Goal: Task Accomplishment & Management: Complete application form

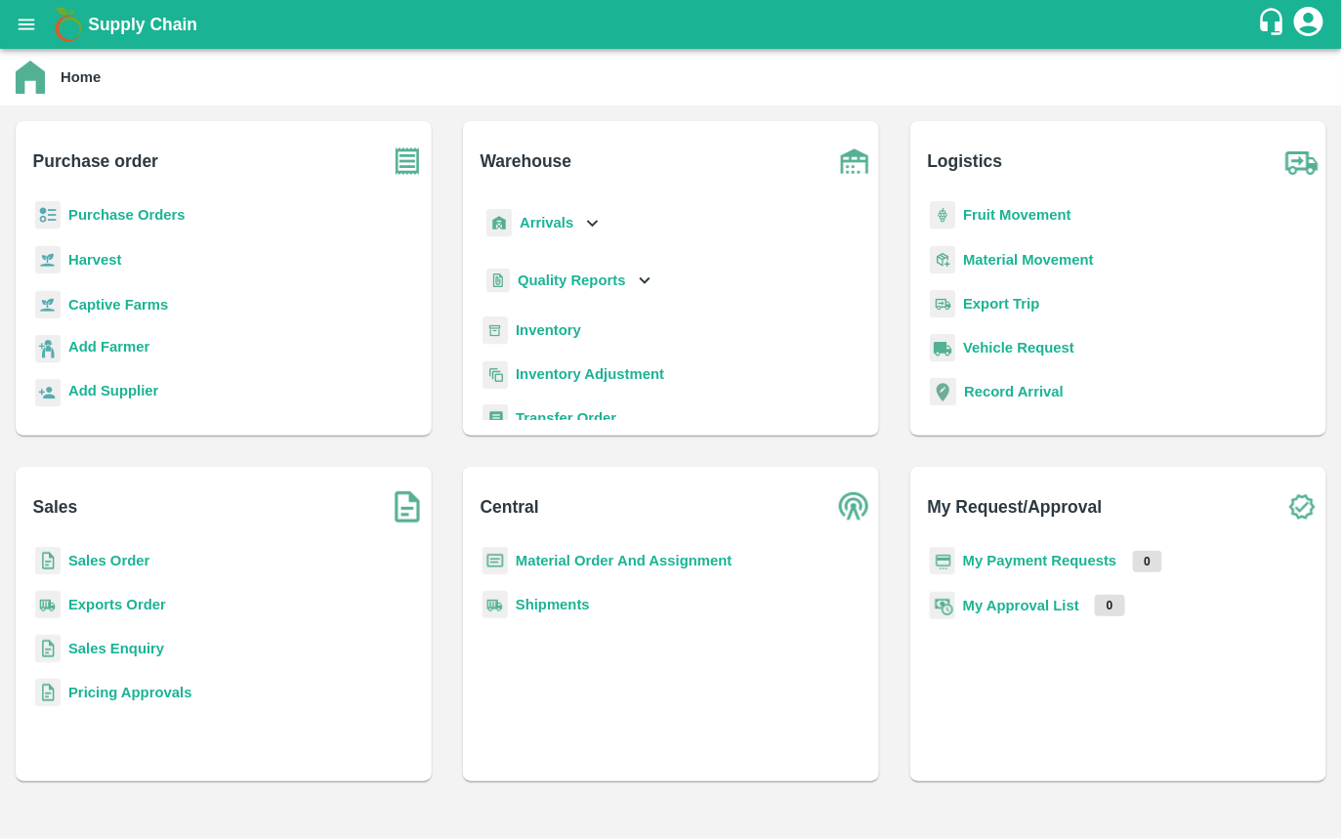
click at [79, 308] on b "Captive Farms" at bounding box center [118, 305] width 100 height 16
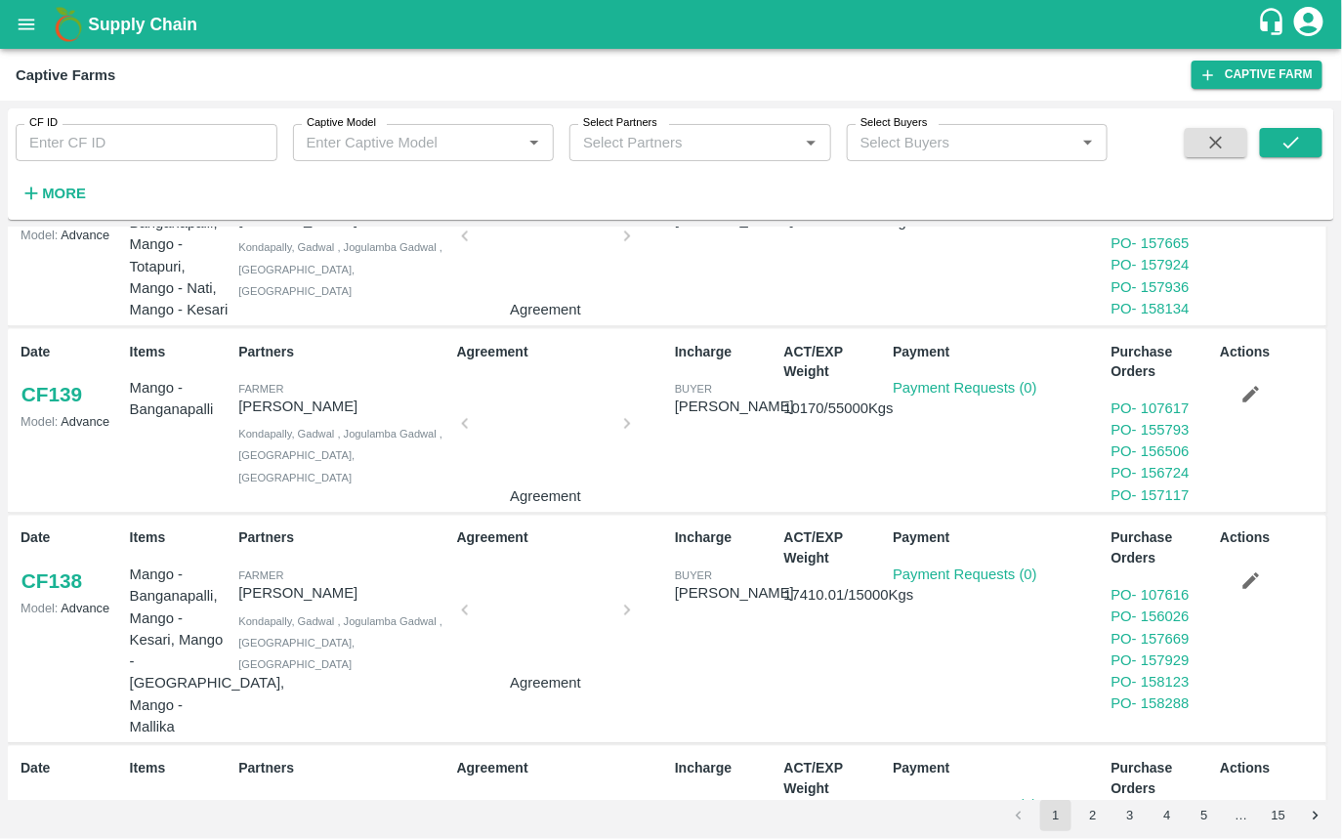
scroll to position [1107, 0]
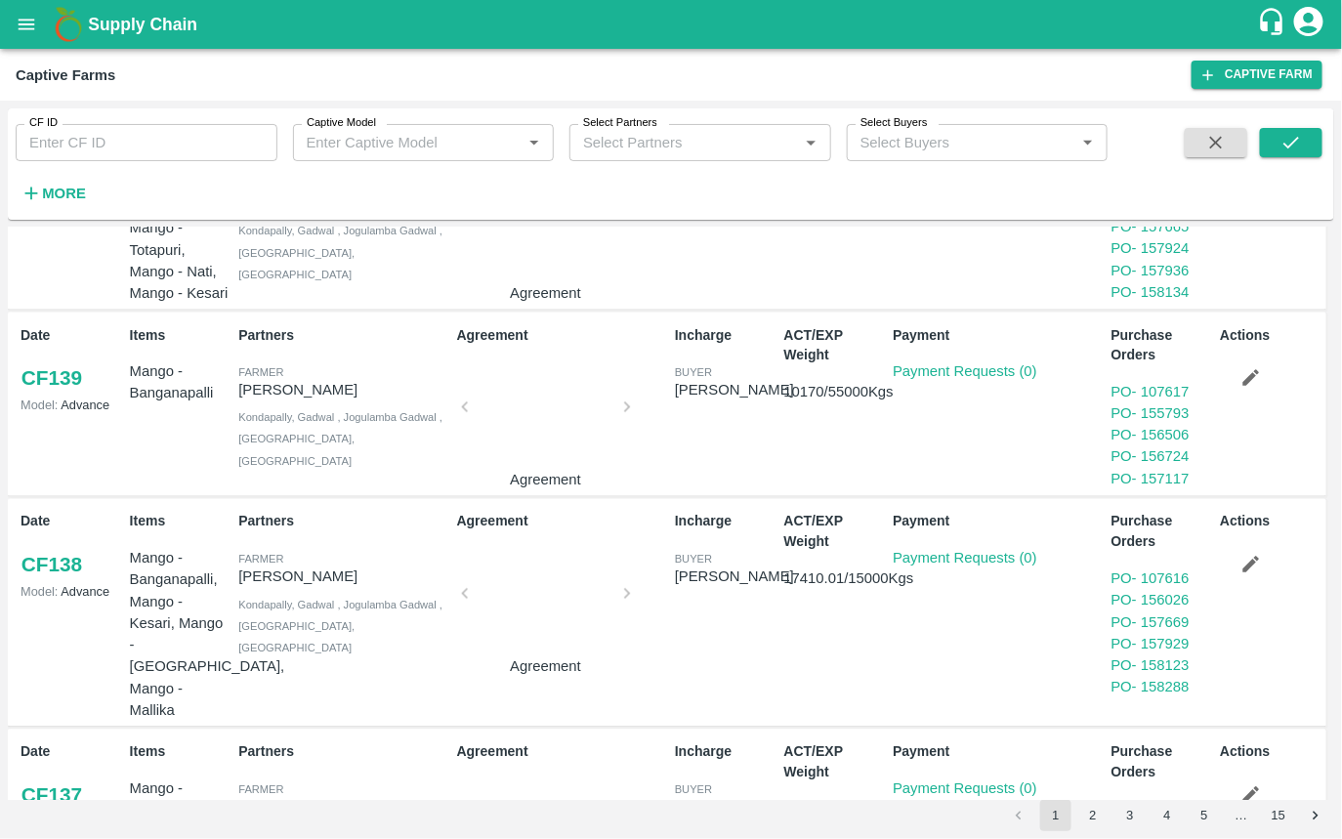
click at [1090, 821] on button "2" at bounding box center [1092, 815] width 31 height 31
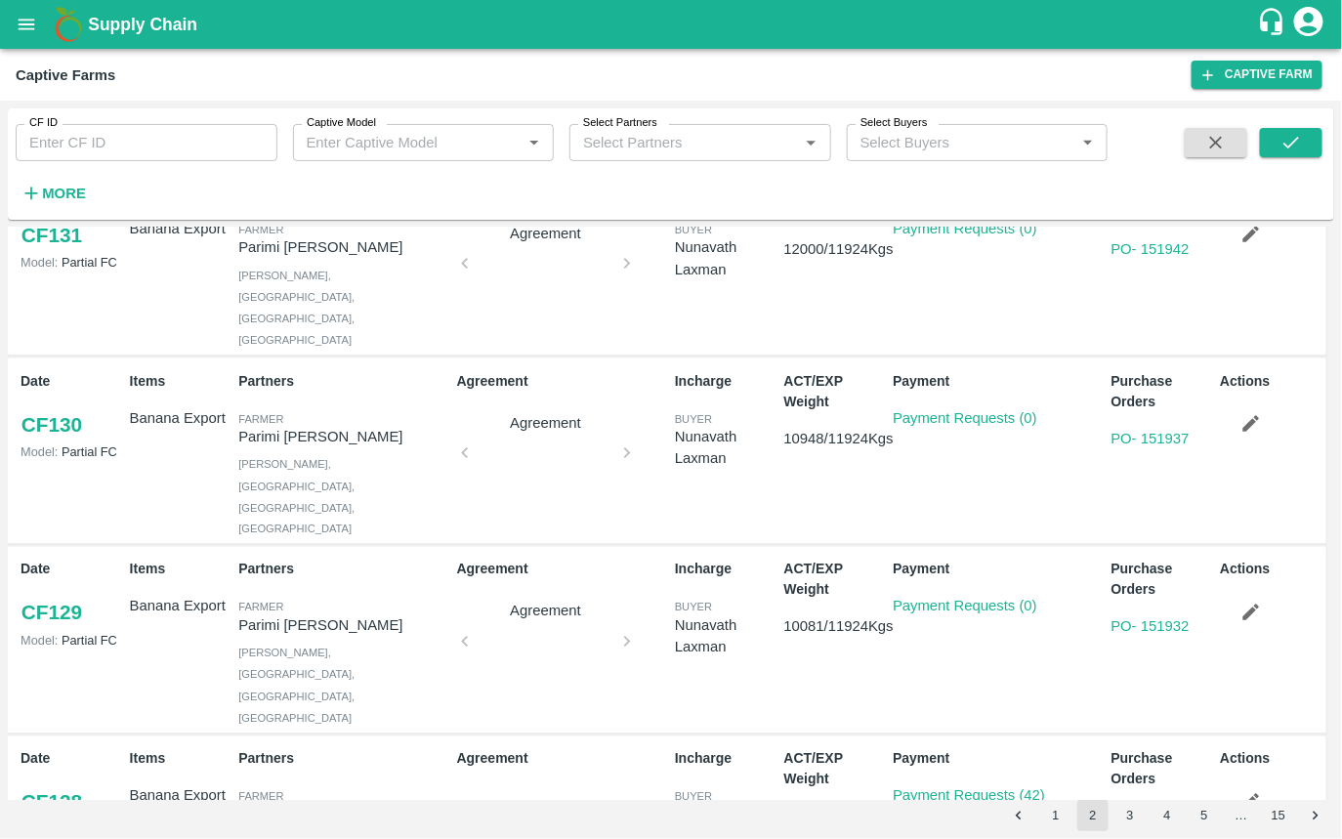
scroll to position [1004, 0]
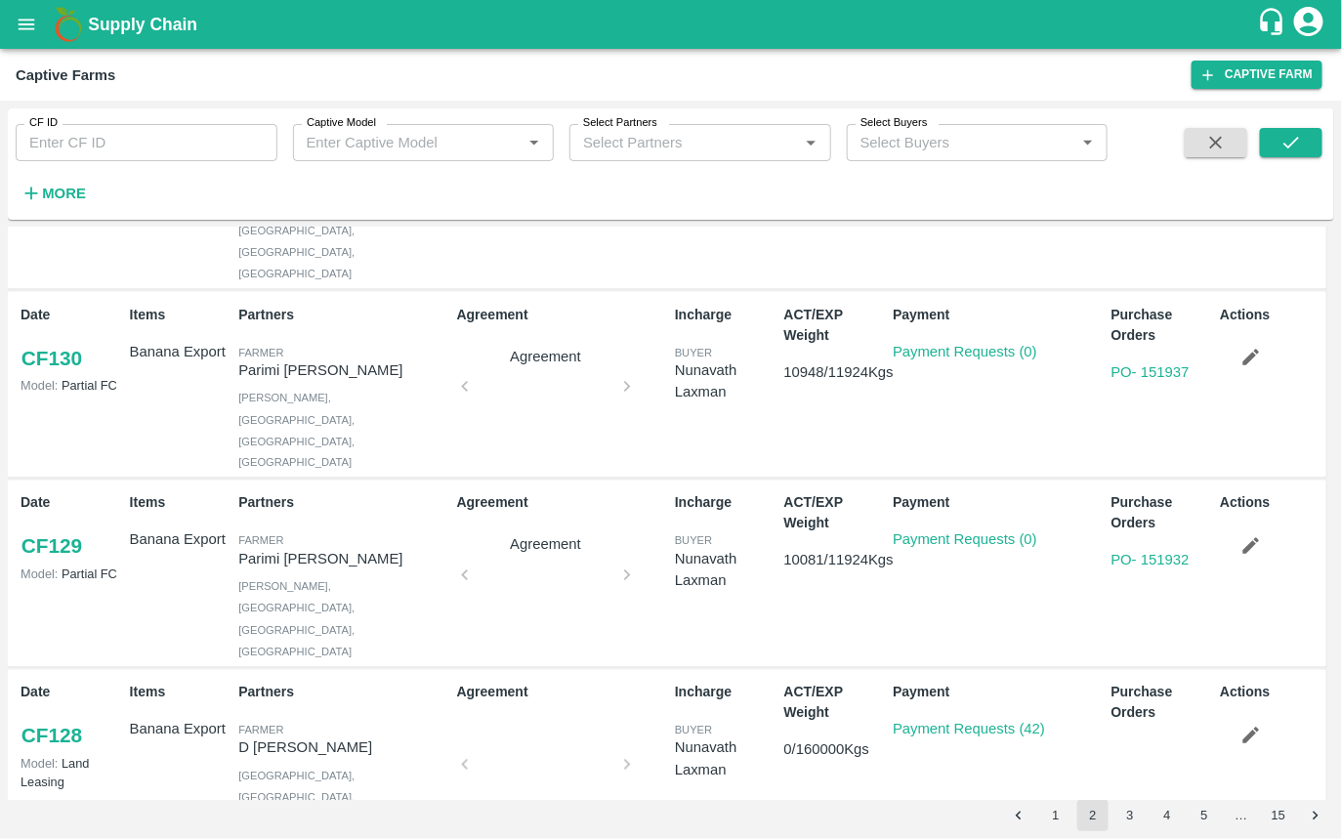
click at [1124, 811] on button "3" at bounding box center [1129, 815] width 31 height 31
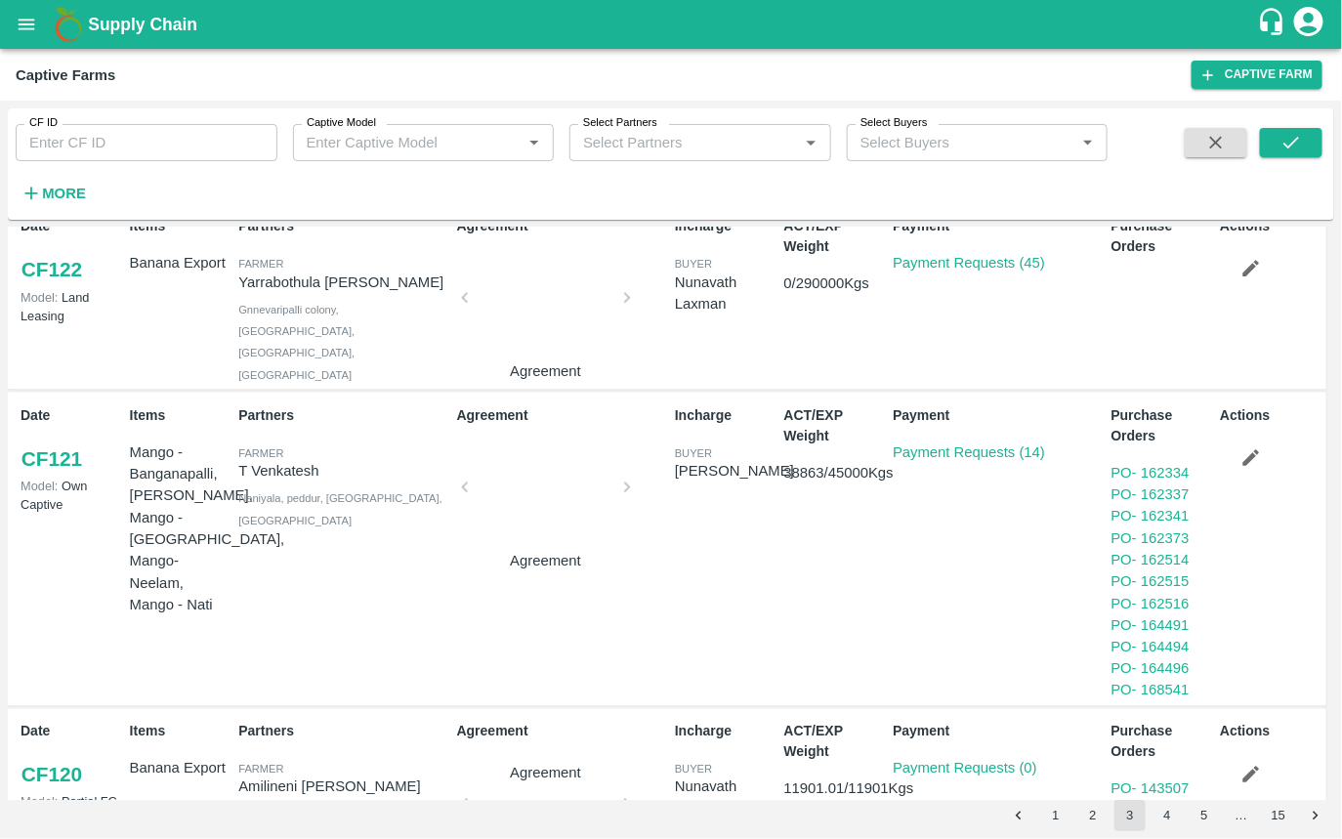
scroll to position [722, 0]
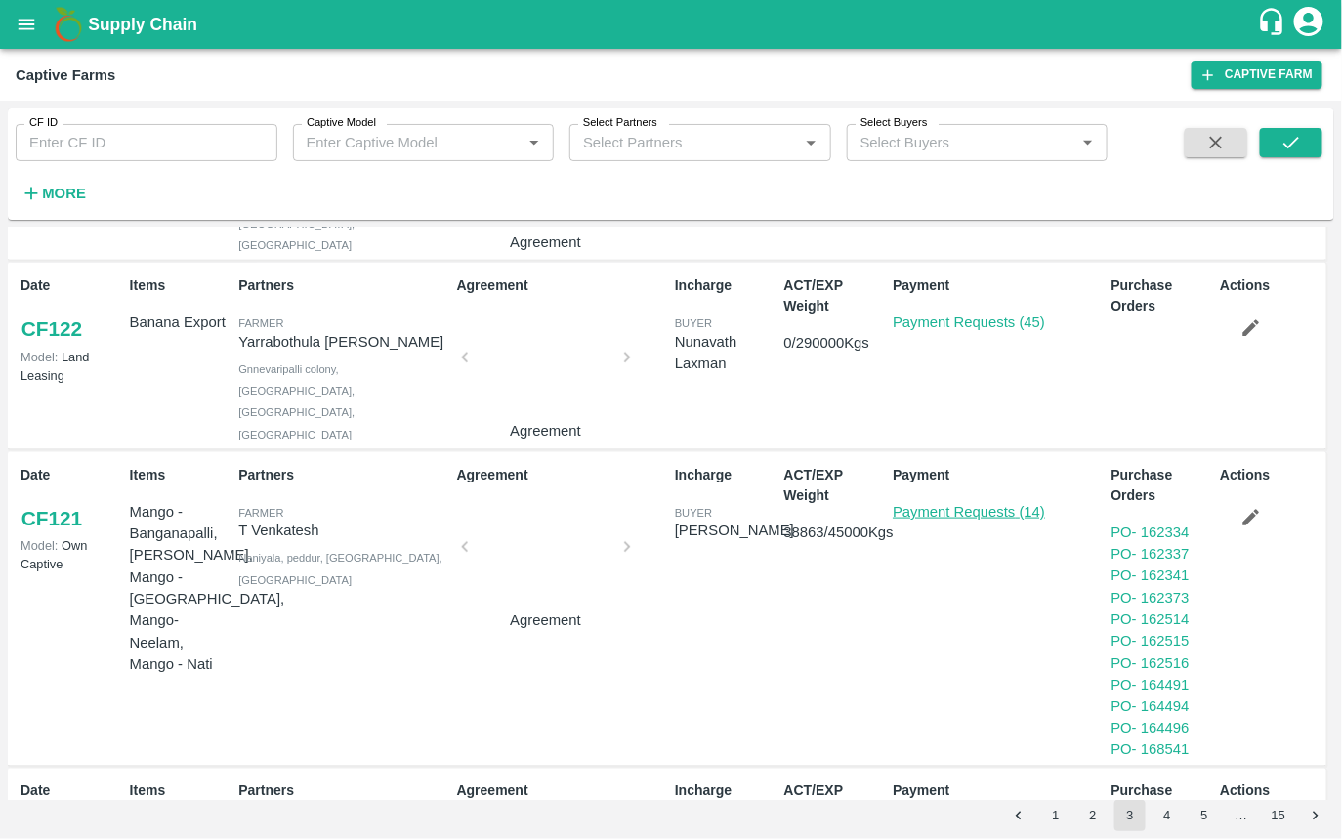
click at [913, 504] on link "Payment Requests (14)" at bounding box center [969, 512] width 152 height 16
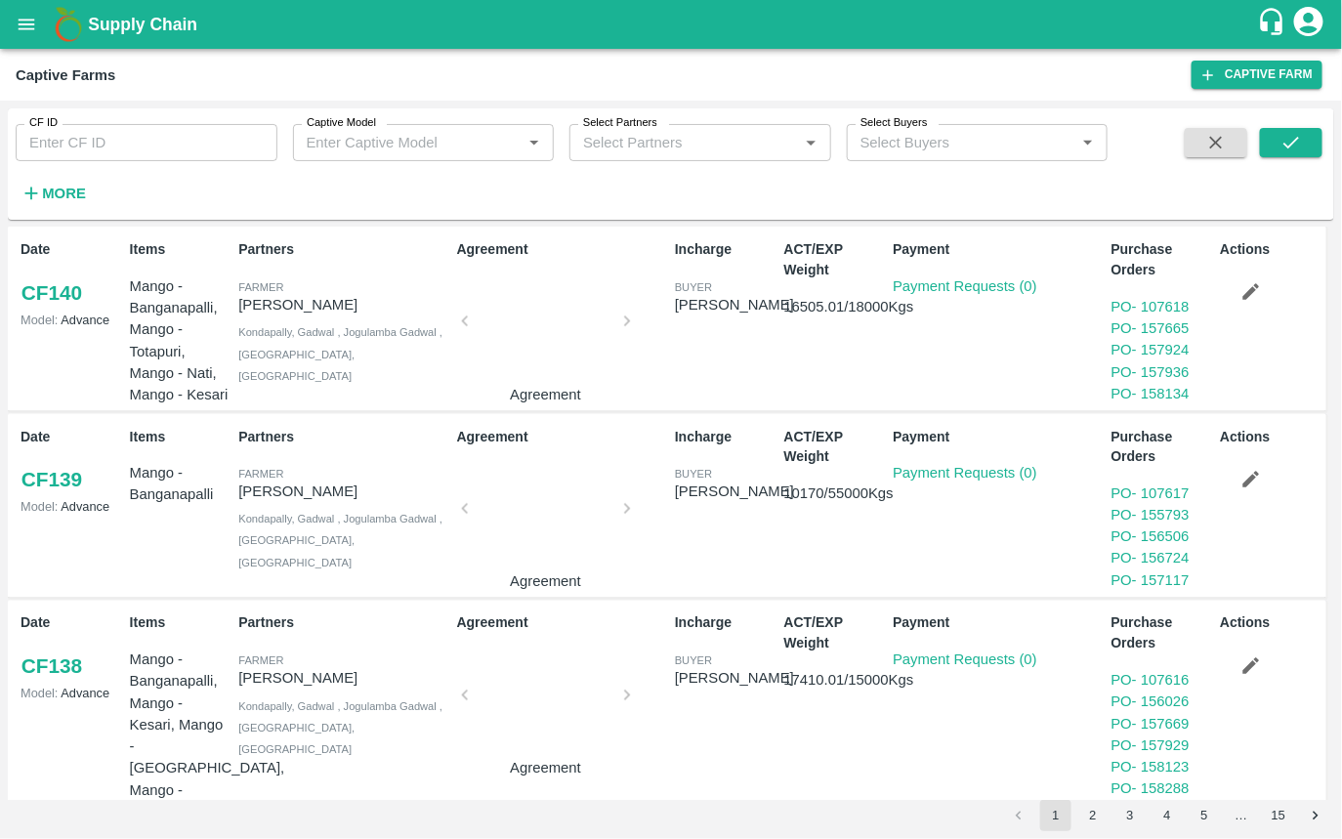
scroll to position [1107, 0]
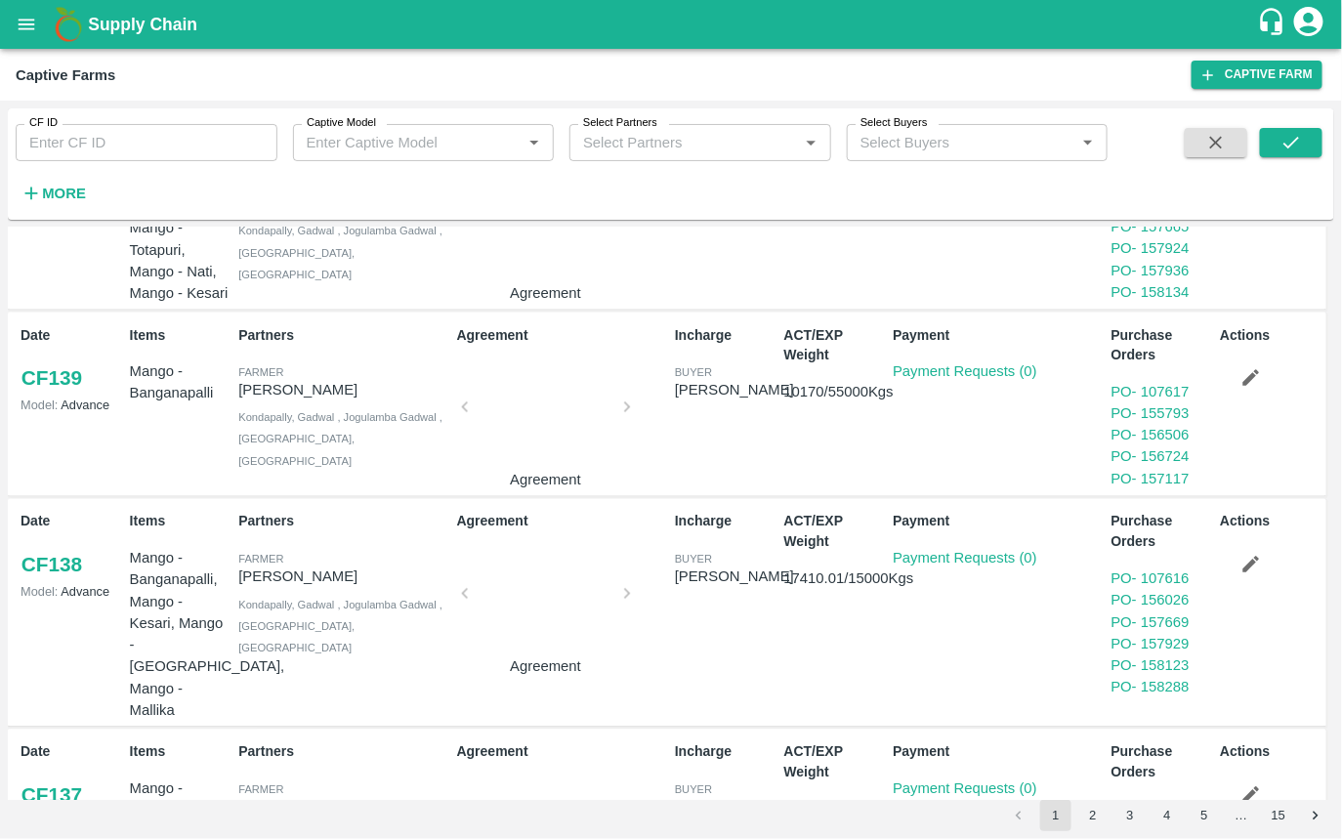
click at [1094, 823] on button "2" at bounding box center [1092, 815] width 31 height 31
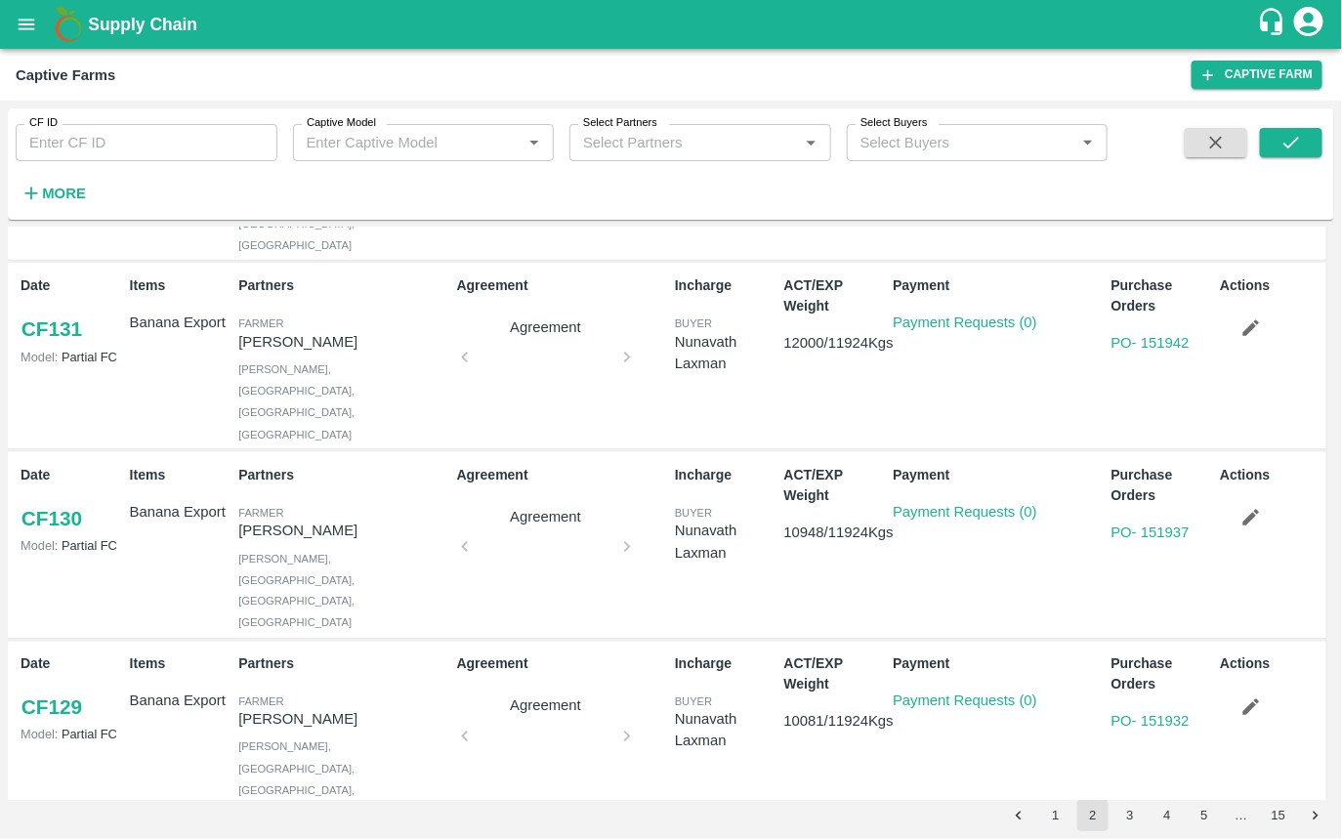
scroll to position [1004, 0]
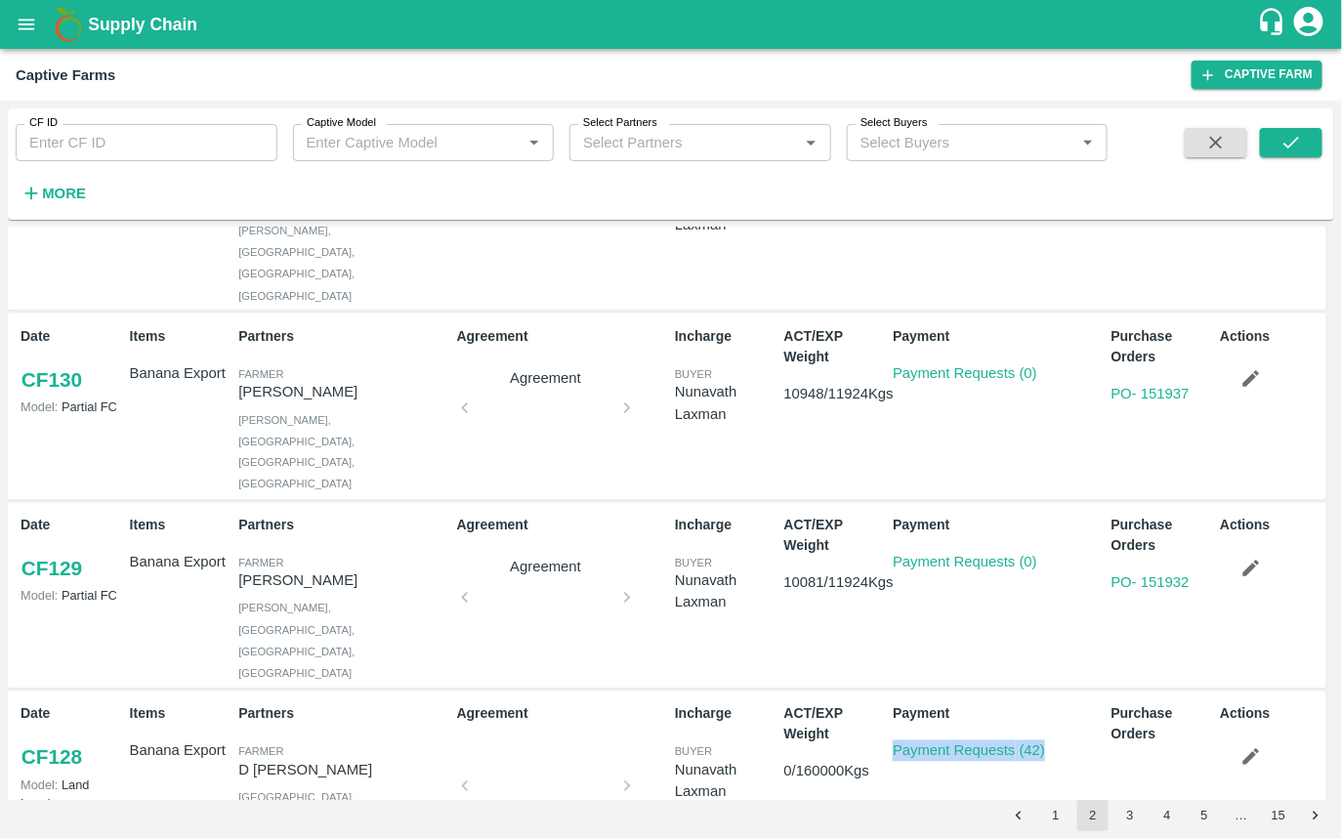
click at [763, 760] on div "Nunavath Laxman" at bounding box center [726, 782] width 102 height 44
click at [1128, 815] on button "3" at bounding box center [1129, 815] width 31 height 31
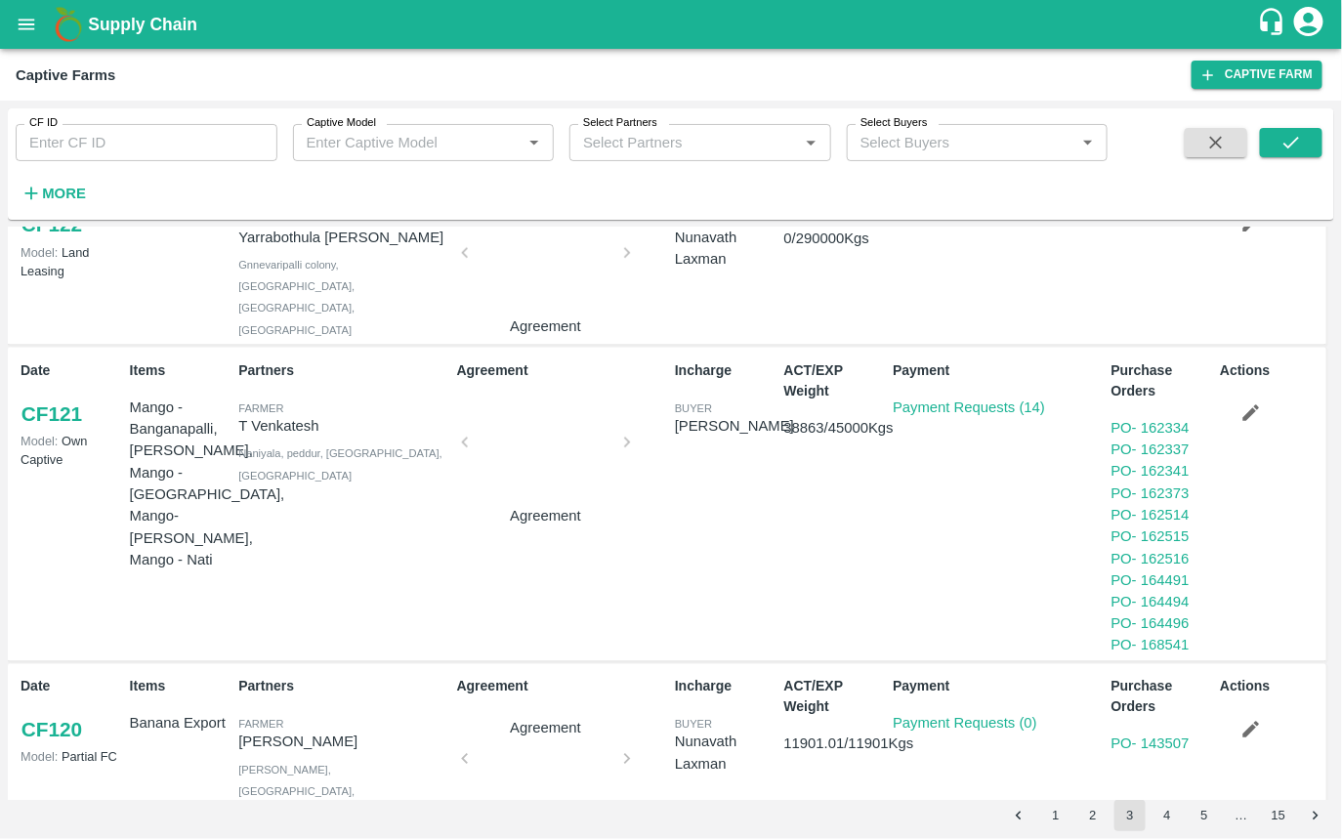
scroll to position [824, 0]
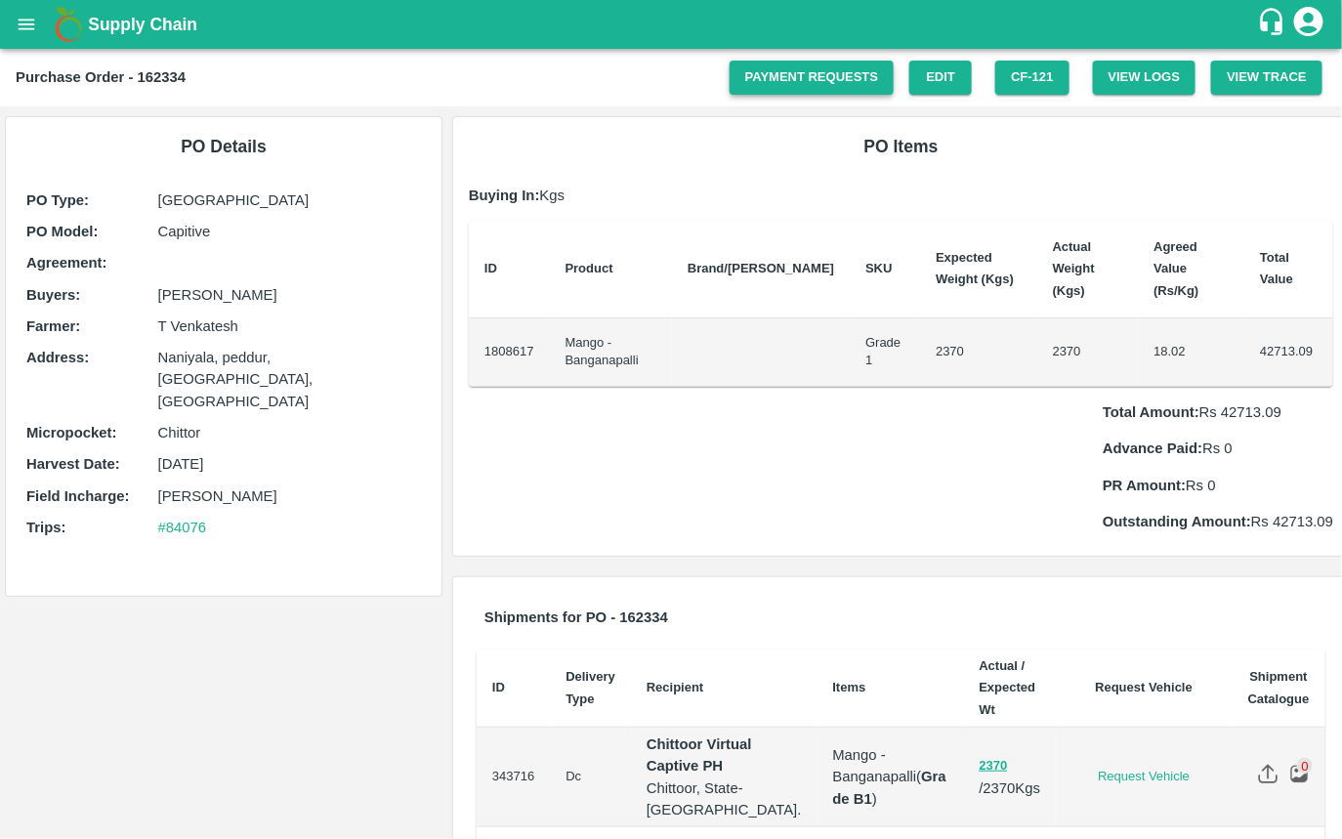
click at [811, 73] on link "Payment Requests" at bounding box center [811, 78] width 165 height 34
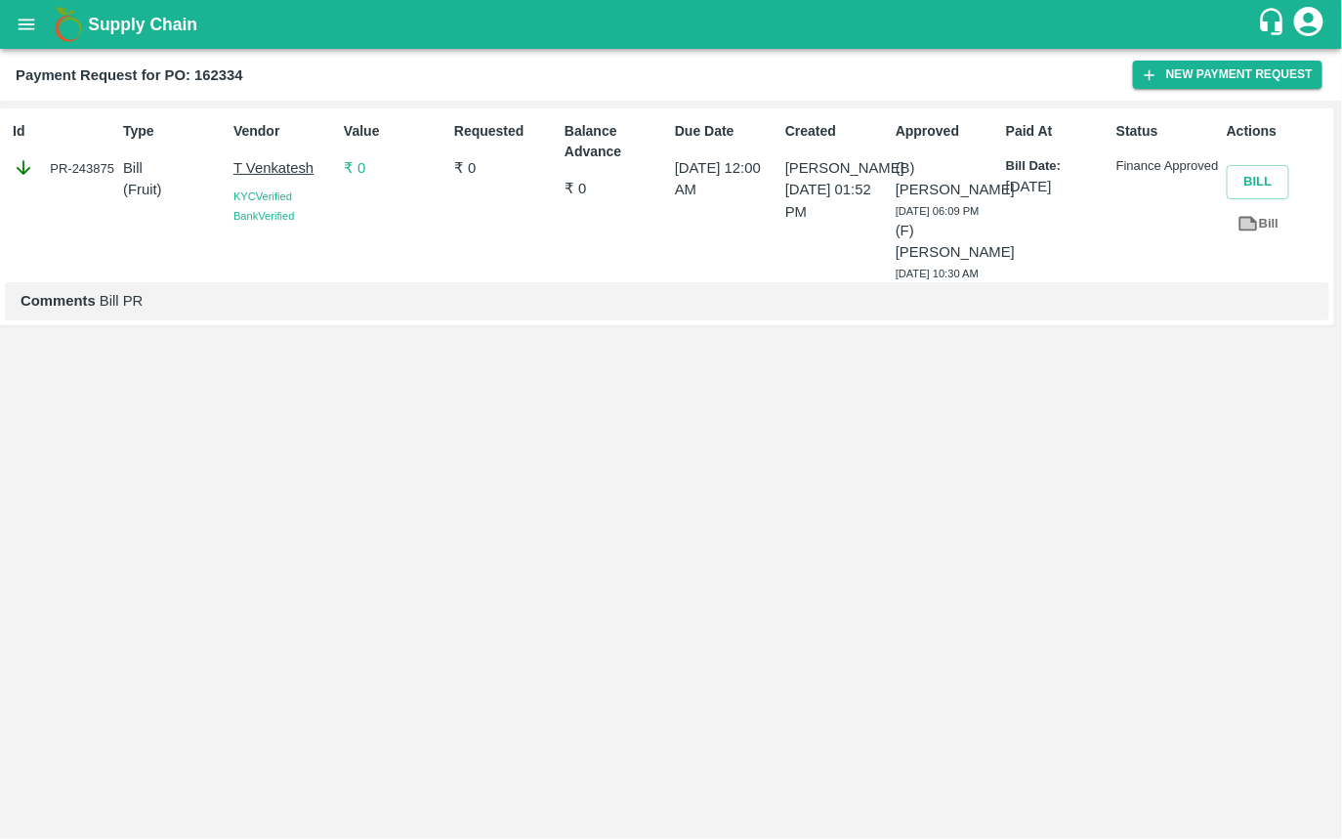
click at [74, 169] on div "PR-243875" at bounding box center [64, 167] width 103 height 21
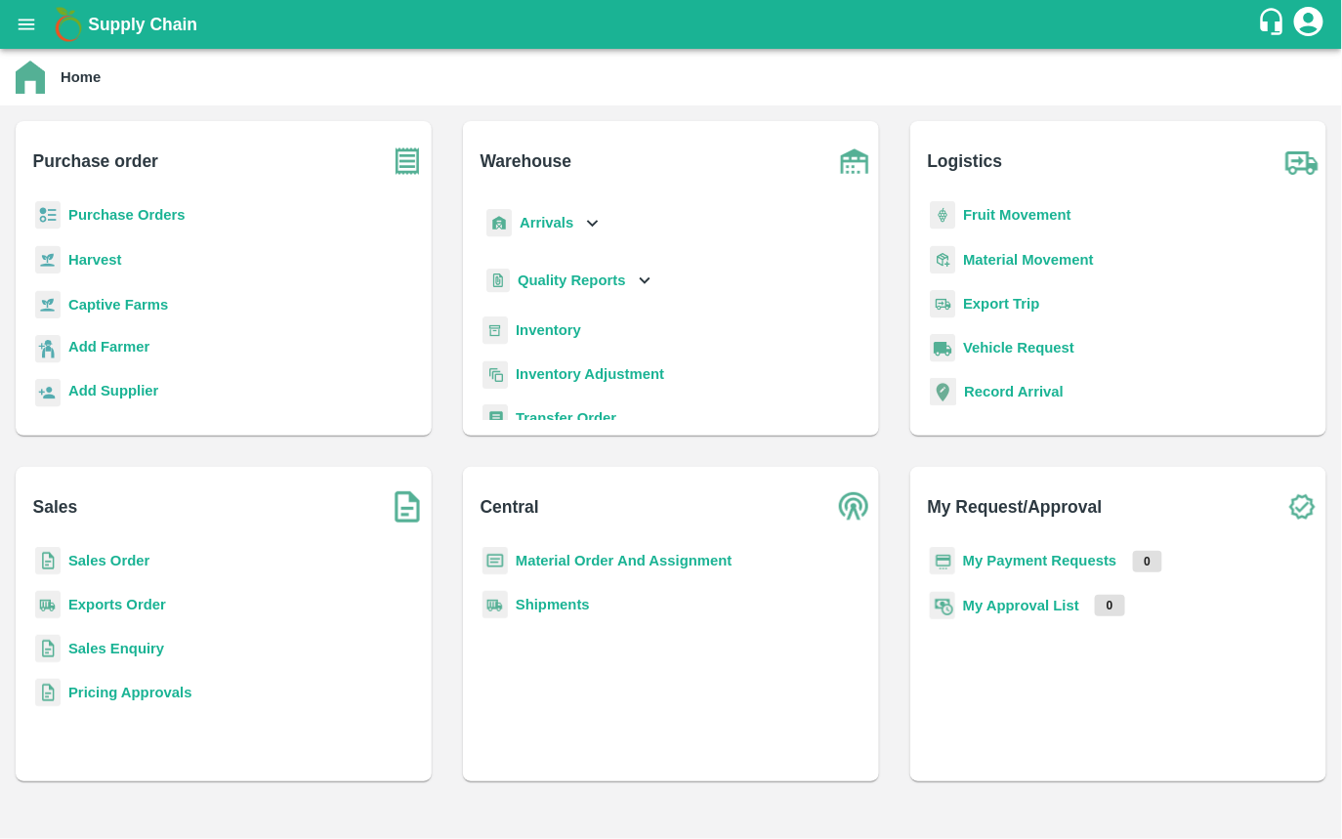
click at [140, 300] on b "Captive Farms" at bounding box center [118, 305] width 100 height 16
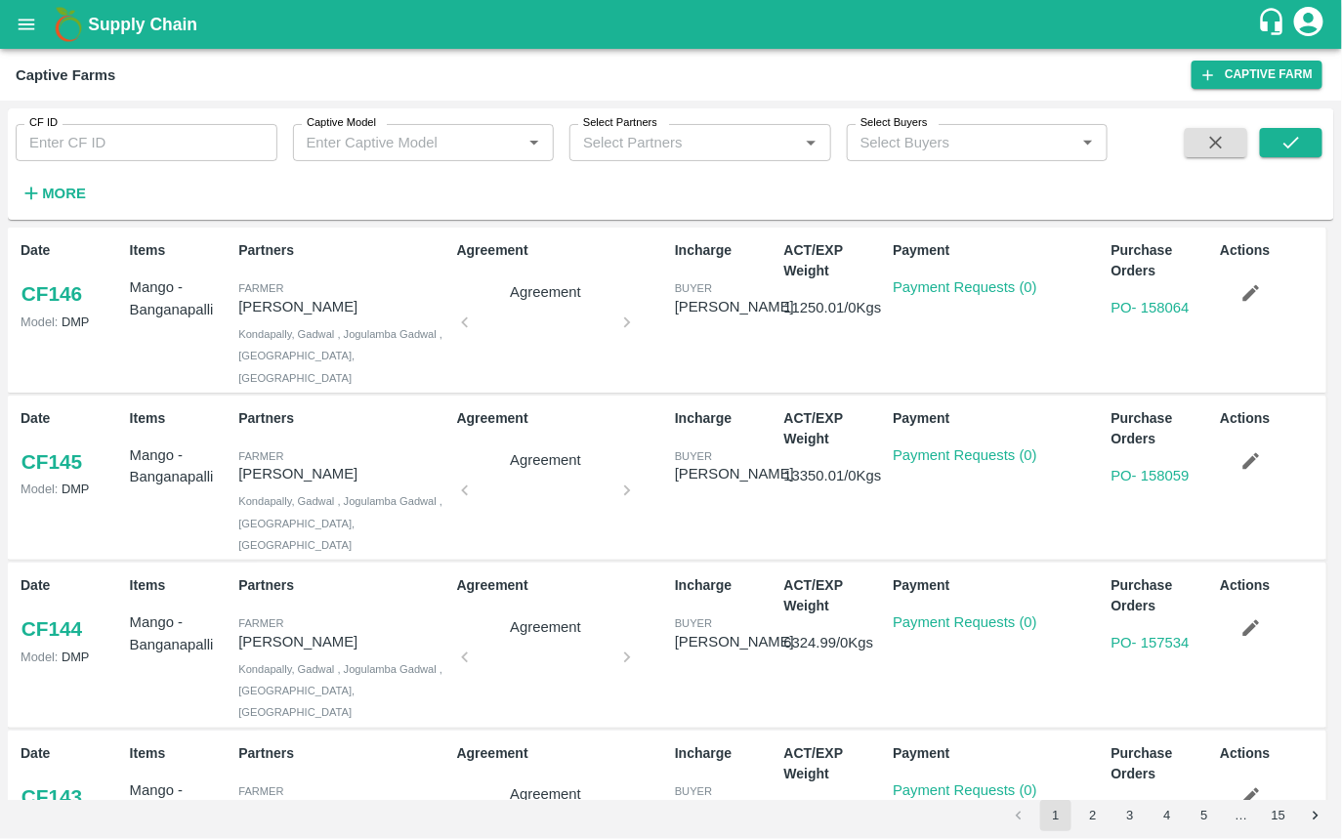
click at [187, 128] on input "CF ID" at bounding box center [147, 142] width 262 height 37
type input "89"
click at [1285, 139] on icon "submit" at bounding box center [1290, 142] width 21 height 21
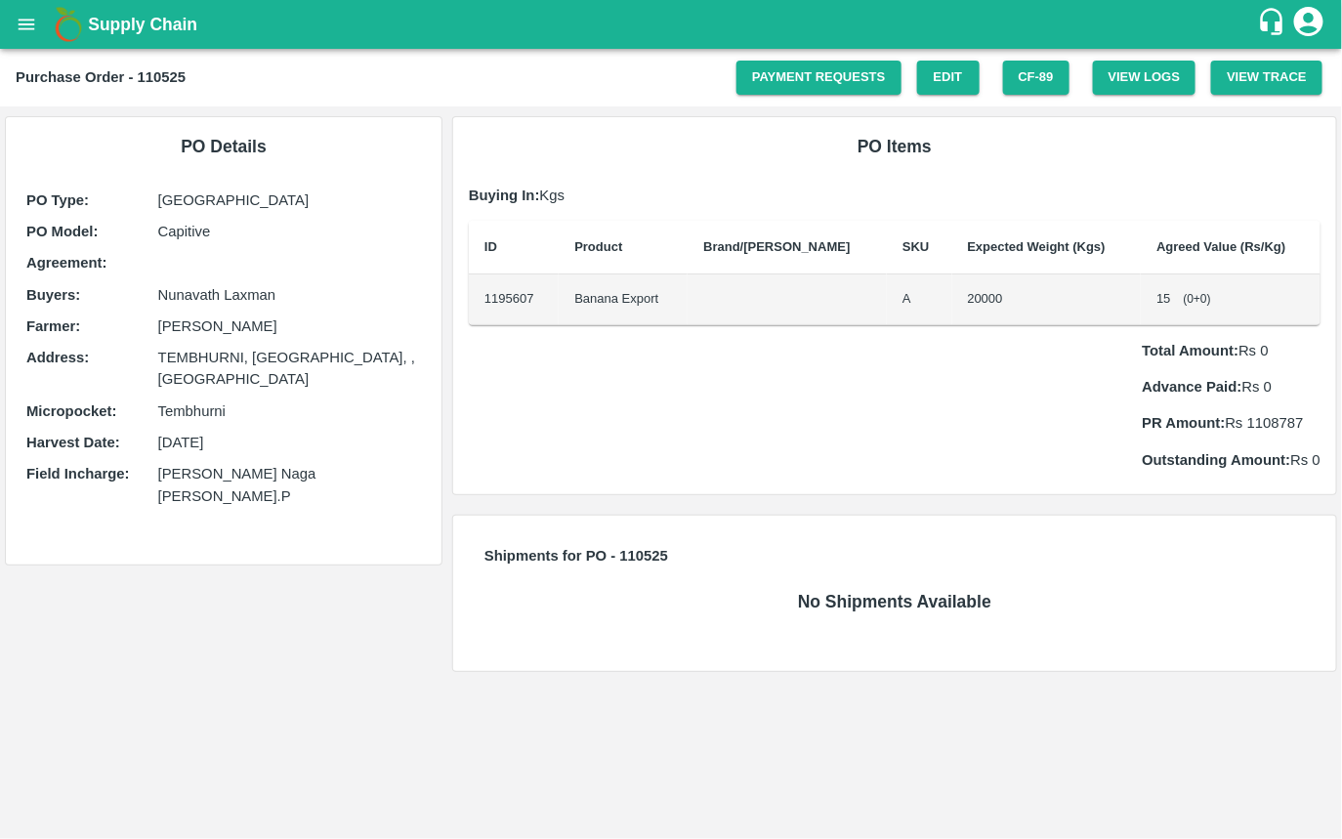
click at [700, 341] on div "Total Amount: Rs 0 Advance Paid: Rs 0 PR Amount: Rs 1108787 Outstanding Amount:…" at bounding box center [895, 397] width 852 height 145
click at [836, 66] on link "Payment Requests" at bounding box center [818, 78] width 165 height 34
click at [483, 300] on td "1195607" at bounding box center [514, 299] width 90 height 51
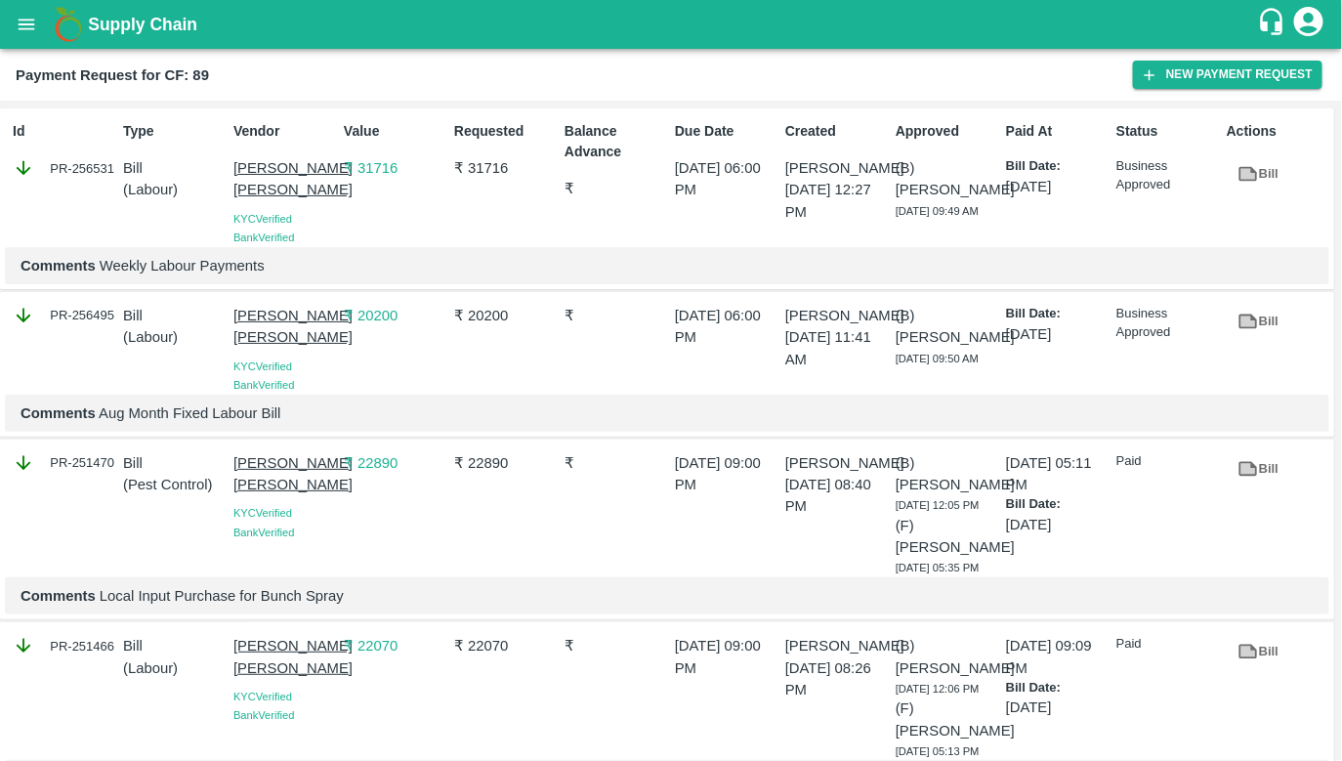
scroll to position [2615, 0]
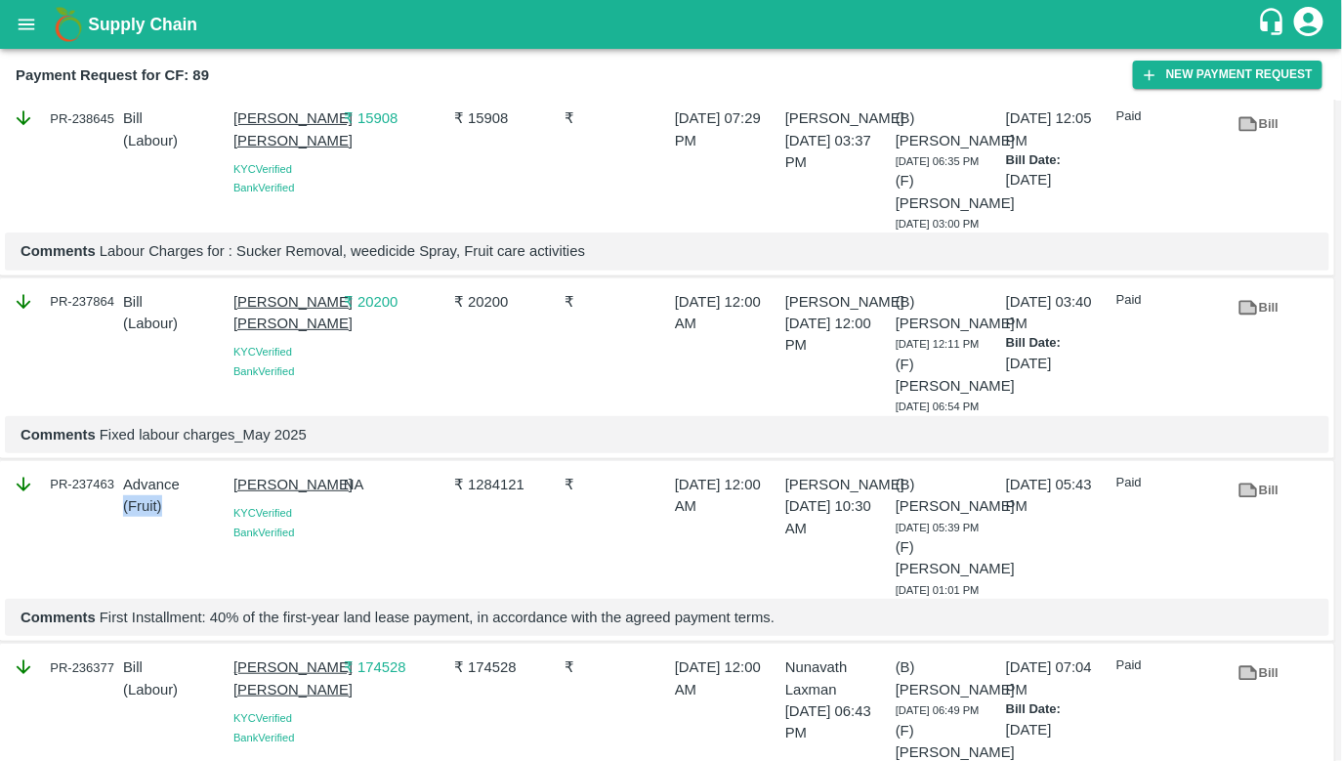
drag, startPoint x: 120, startPoint y: 450, endPoint x: 168, endPoint y: 453, distance: 47.9
click at [168, 466] on div "Advance ( Fruit )" at bounding box center [170, 532] width 110 height 133
copy p "( Fruit )"
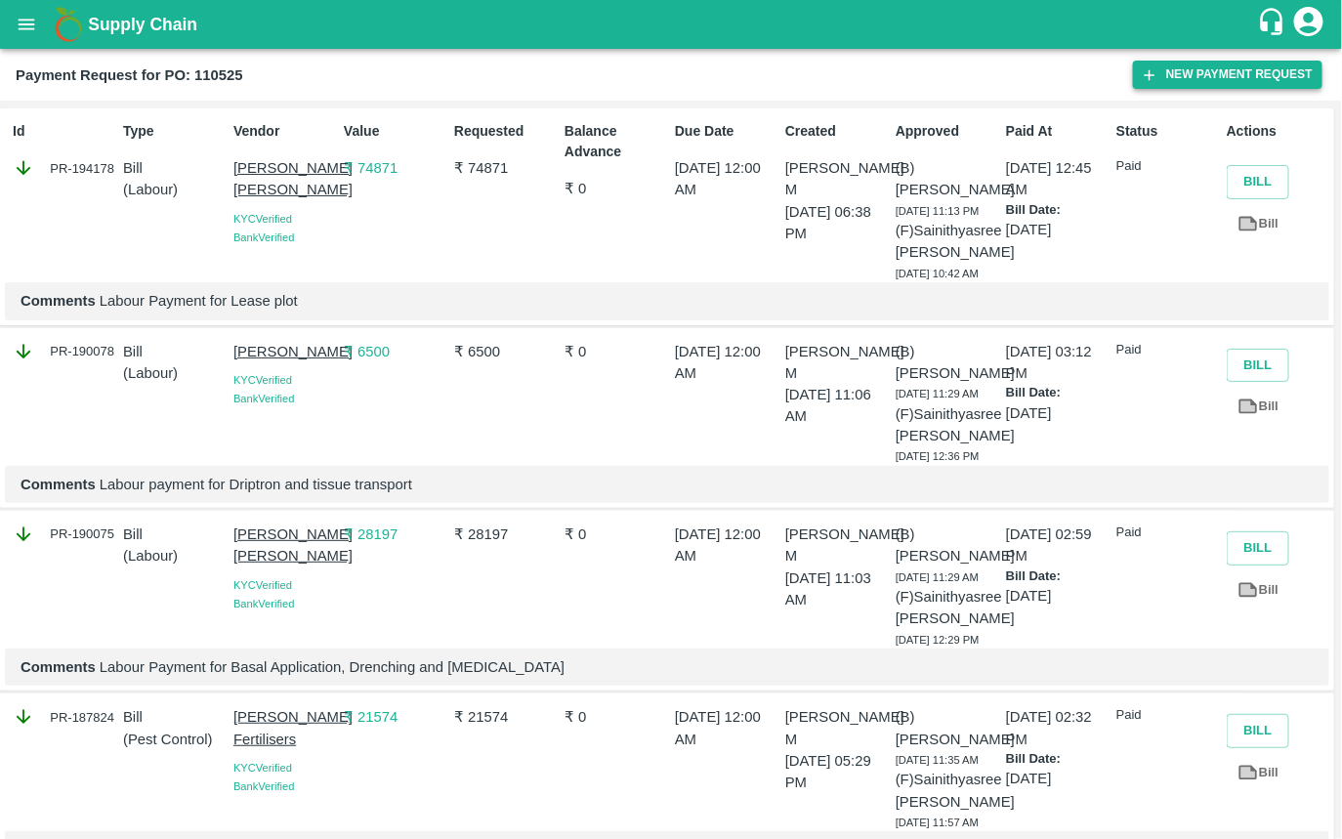
click at [1186, 82] on button "New Payment Request" at bounding box center [1227, 75] width 189 height 28
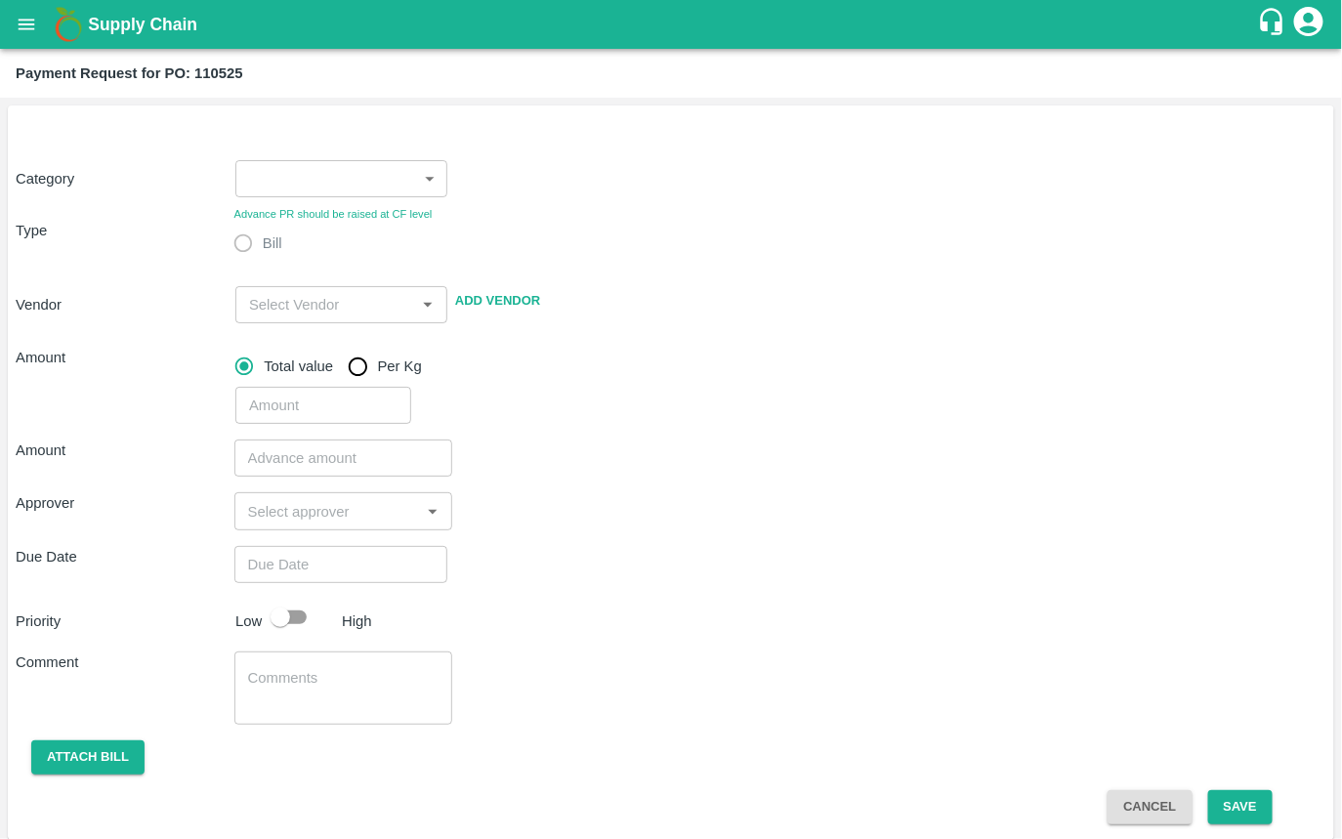
click at [293, 186] on body "Supply Chain Payment Request for PO: 110525 Category ​ ​ Type Advance PR should…" at bounding box center [671, 419] width 1342 height 839
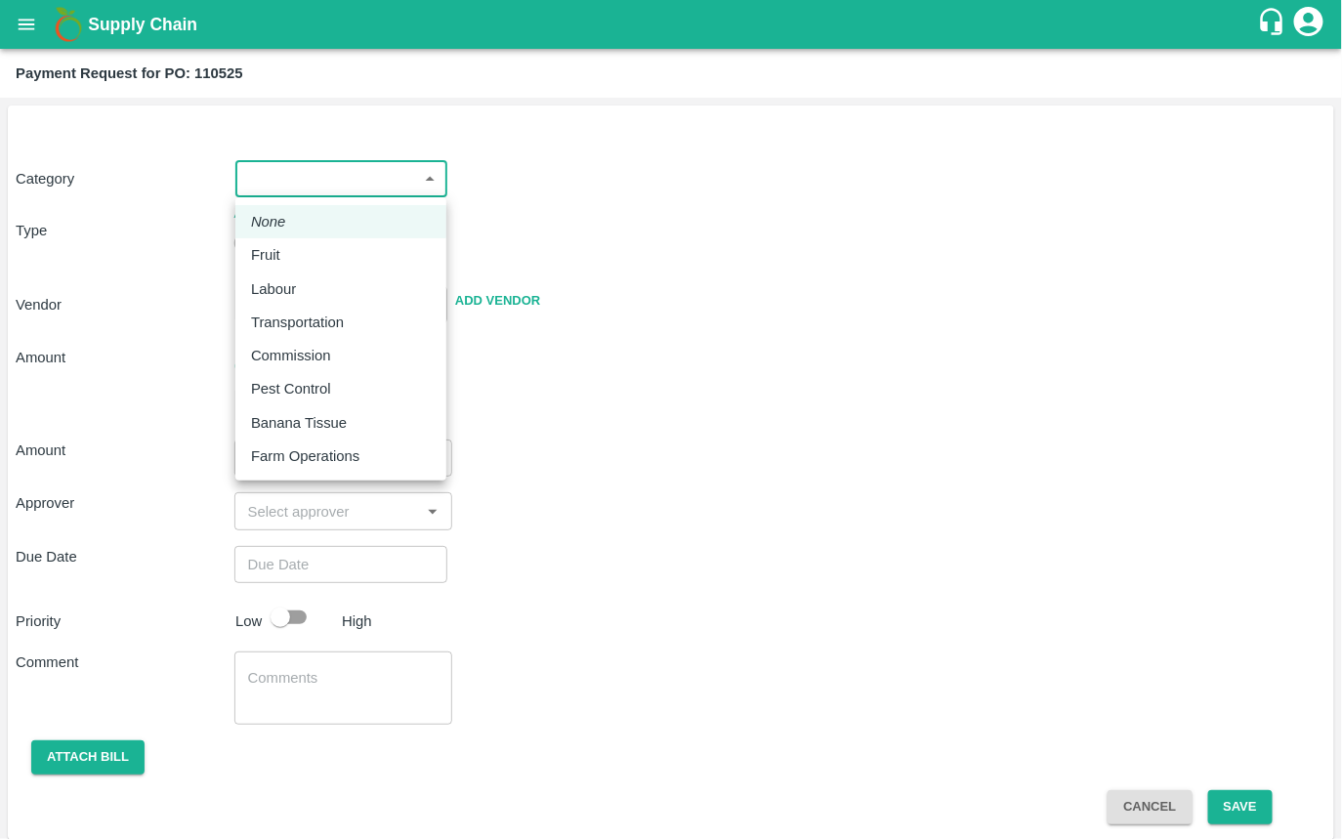
click at [255, 232] on em "None" at bounding box center [268, 221] width 35 height 21
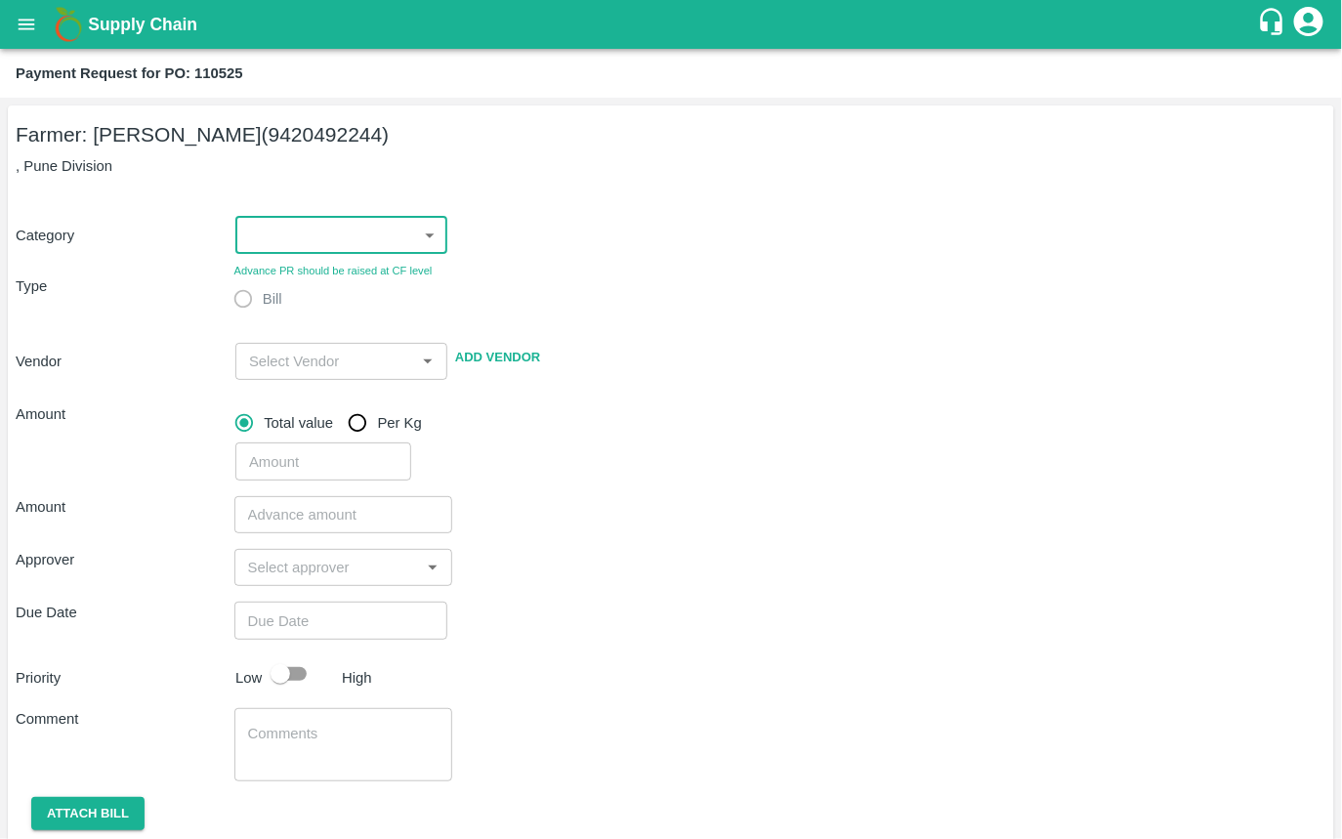
click at [304, 246] on body "Supply Chain Payment Request for PO: 110525 Farmer: Sharada Ramesh Shinde (9420…" at bounding box center [671, 419] width 1342 height 839
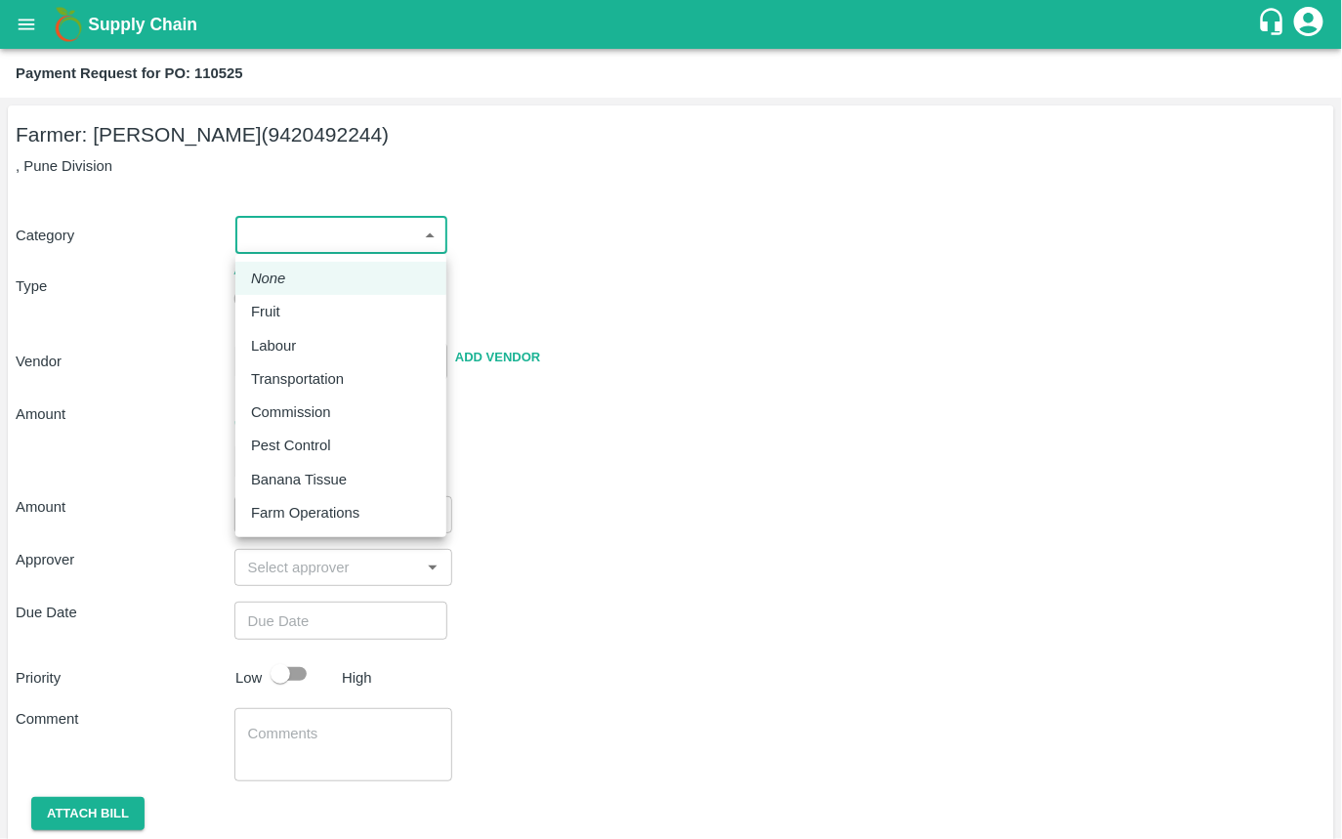
click at [275, 313] on p "Fruit" at bounding box center [265, 311] width 29 height 21
type input "1"
radio input "true"
type input "Sharada Ramesh Shinde - 9420492244(Farmer)"
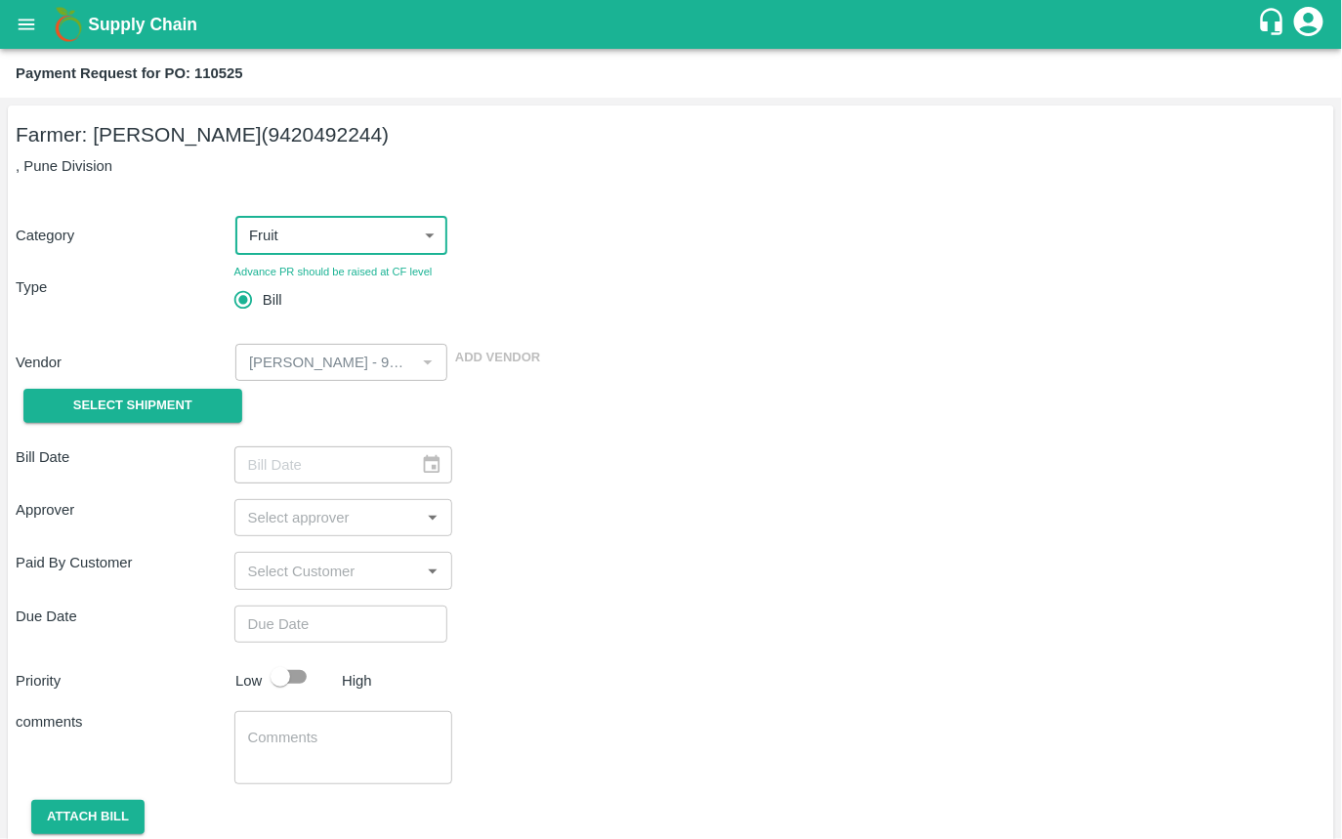
scroll to position [67, 0]
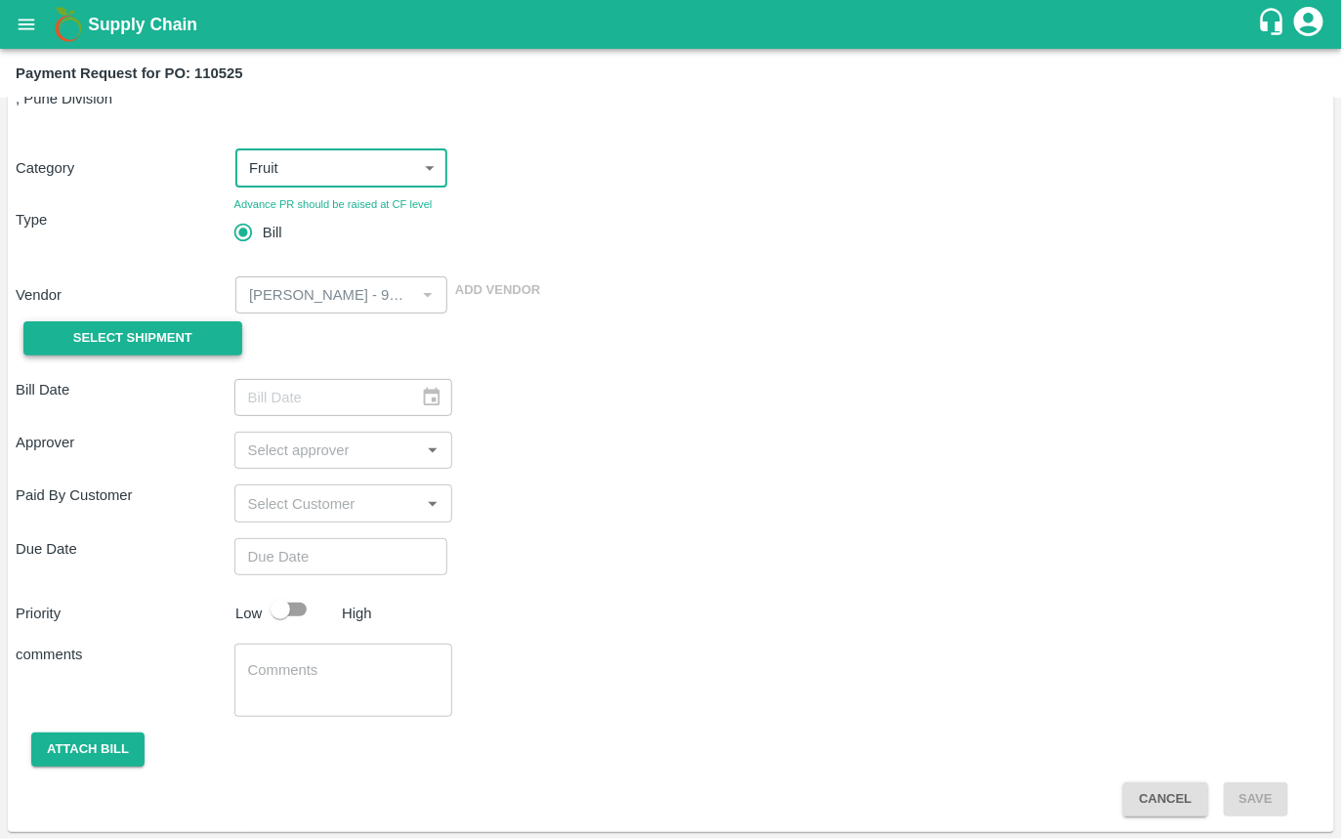
click at [175, 322] on button "Select Shipment" at bounding box center [132, 338] width 219 height 34
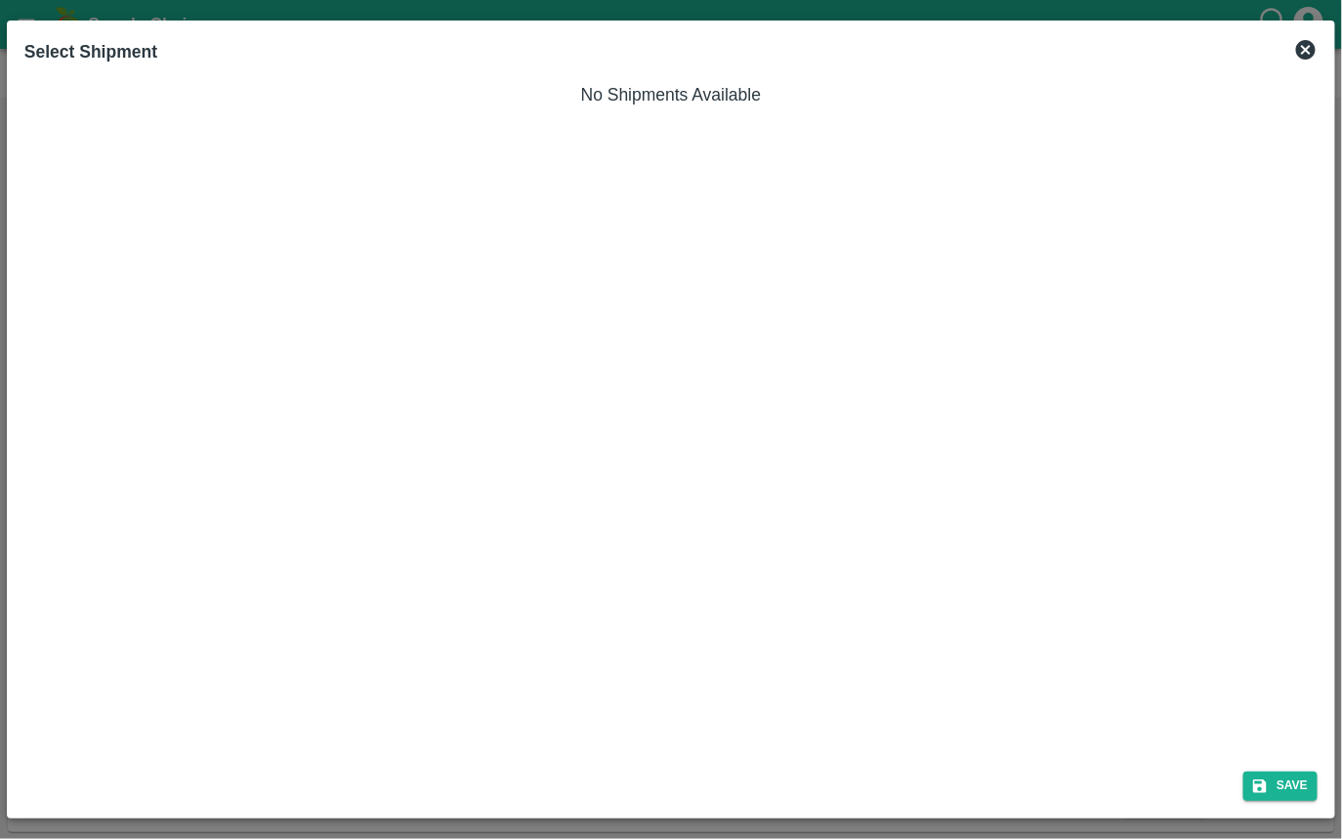
click at [1304, 50] on icon at bounding box center [1306, 50] width 20 height 20
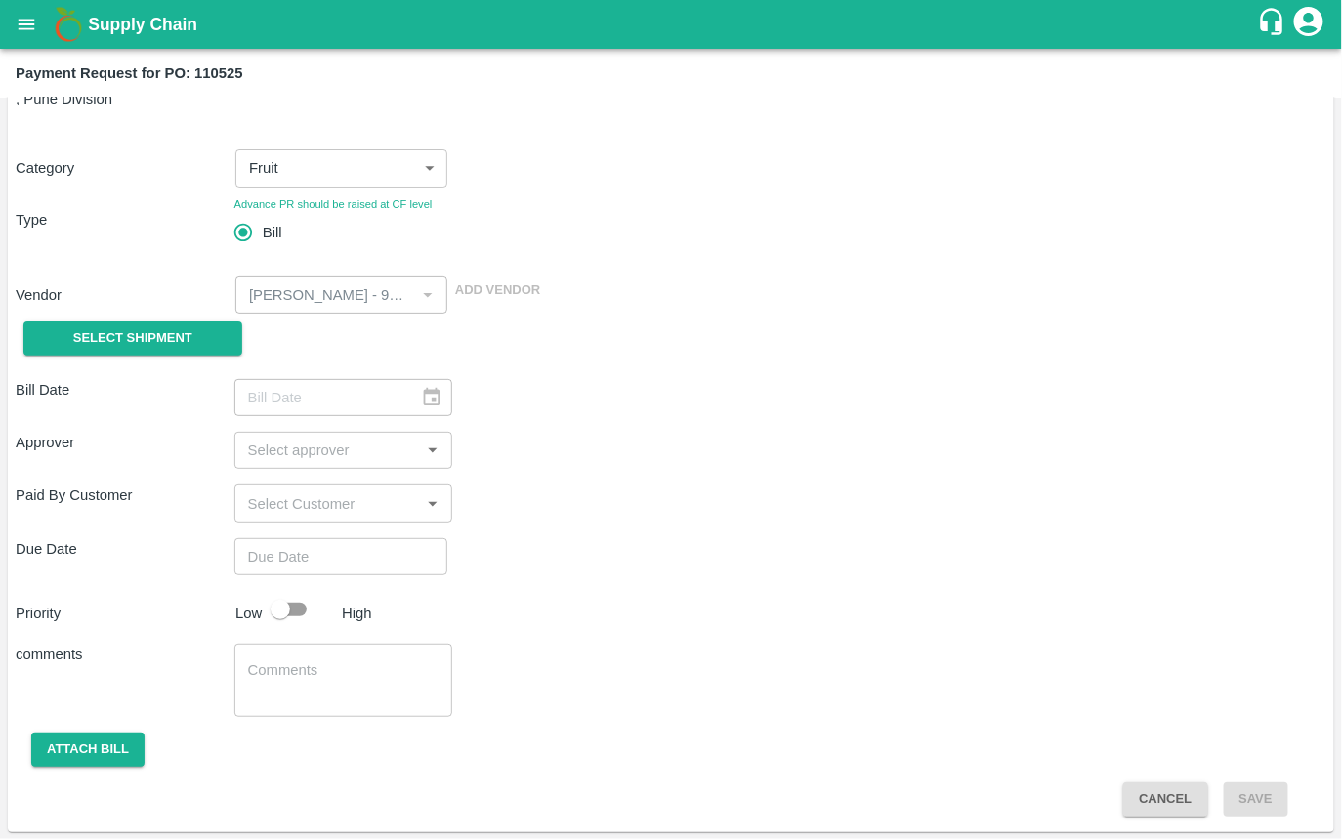
click at [1170, 796] on button "Cancel" at bounding box center [1165, 799] width 84 height 34
